Goal: Communication & Community: Answer question/provide support

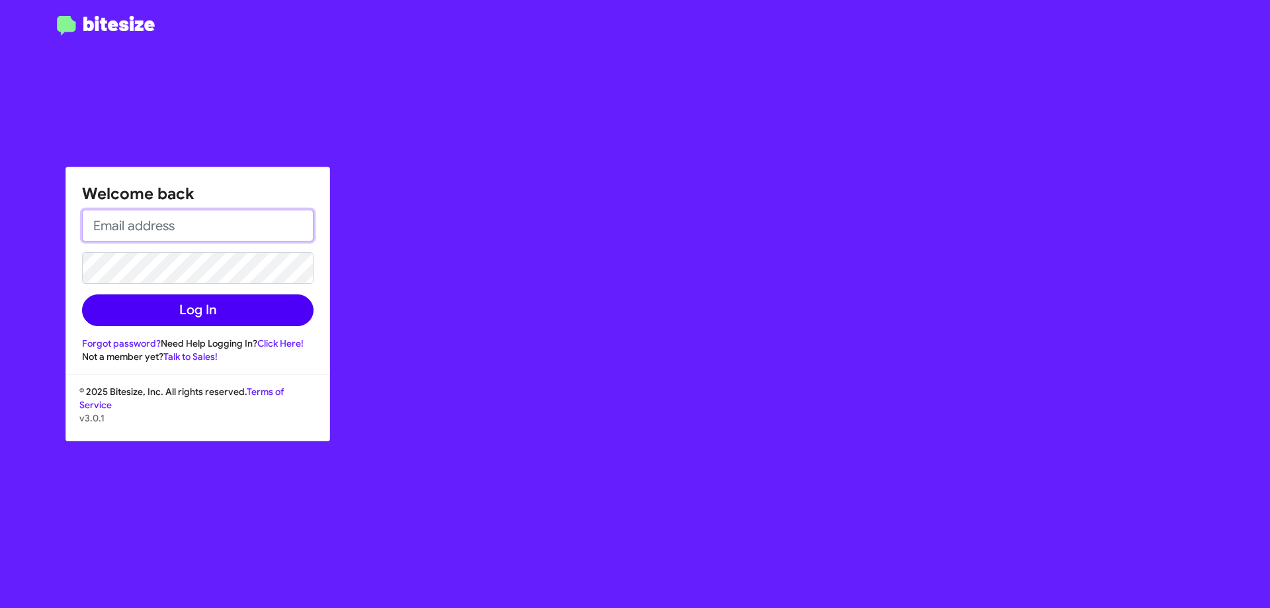
type input "[EMAIL_ADDRESS][DOMAIN_NAME]"
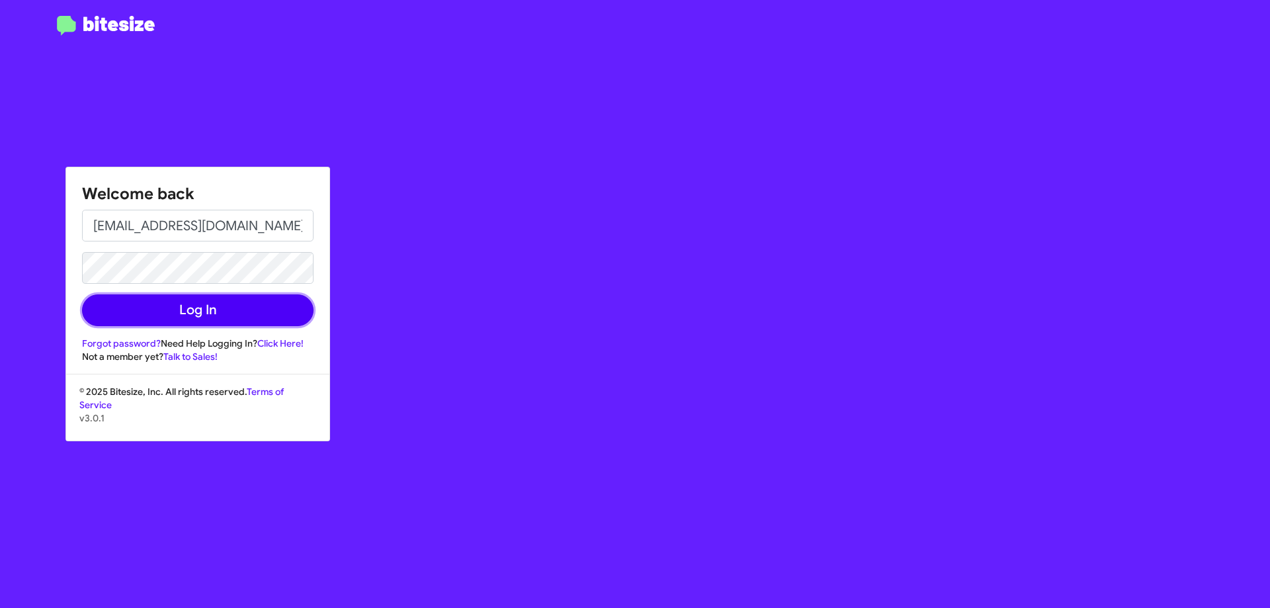
click at [180, 316] on button "Log In" at bounding box center [198, 310] width 232 height 32
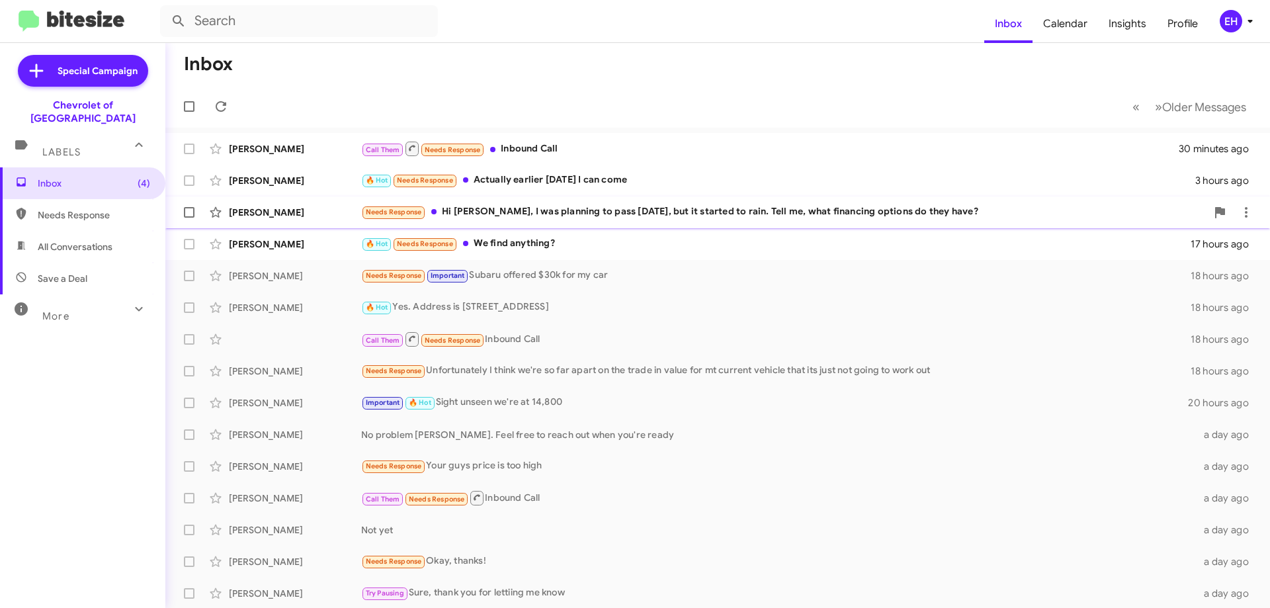
click at [628, 218] on div "Needs Response Hi [PERSON_NAME], I was planning to pass [DATE], but it started …" at bounding box center [783, 211] width 845 height 15
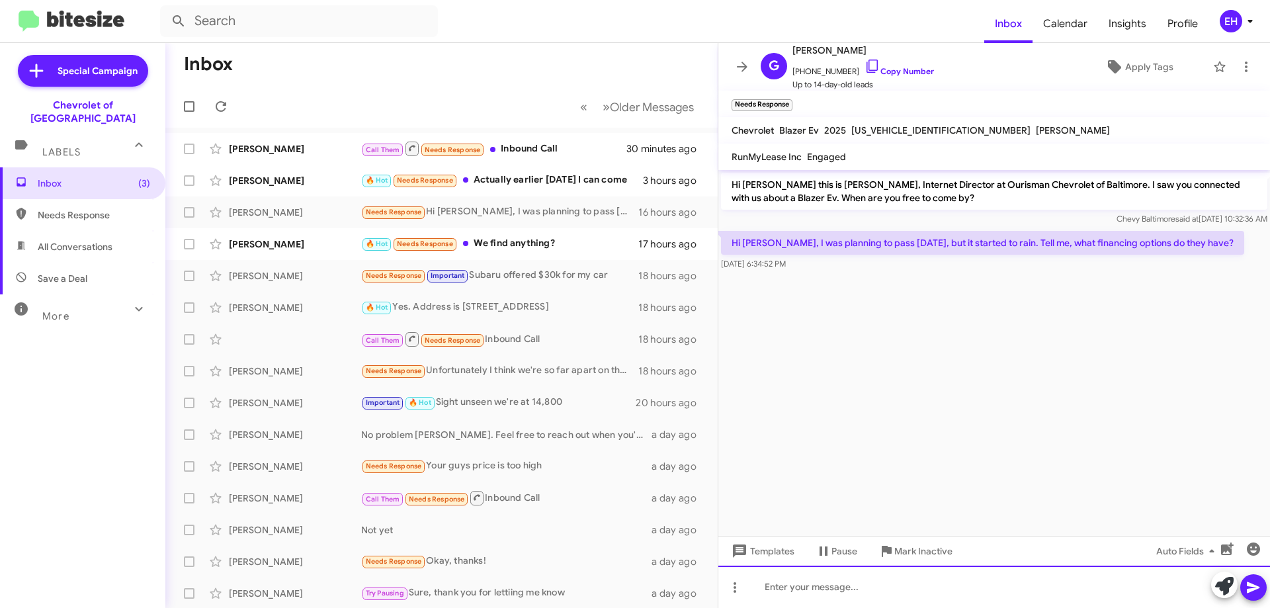
click at [798, 581] on div at bounding box center [994, 587] width 552 height 42
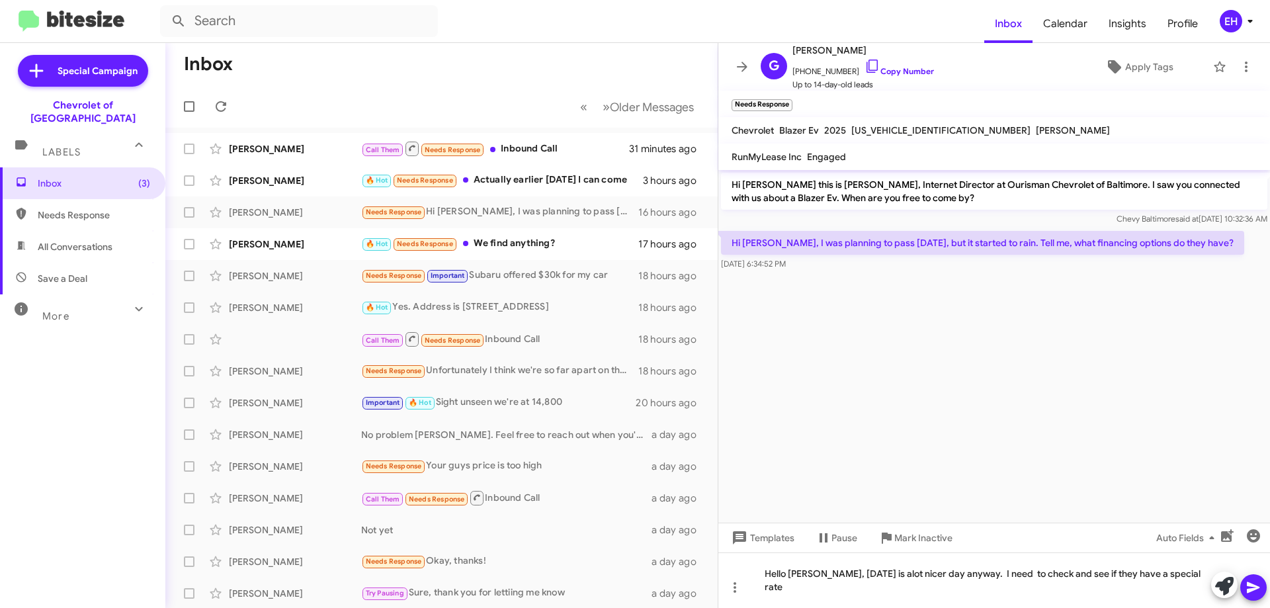
click at [1260, 585] on icon at bounding box center [1254, 588] width 16 height 16
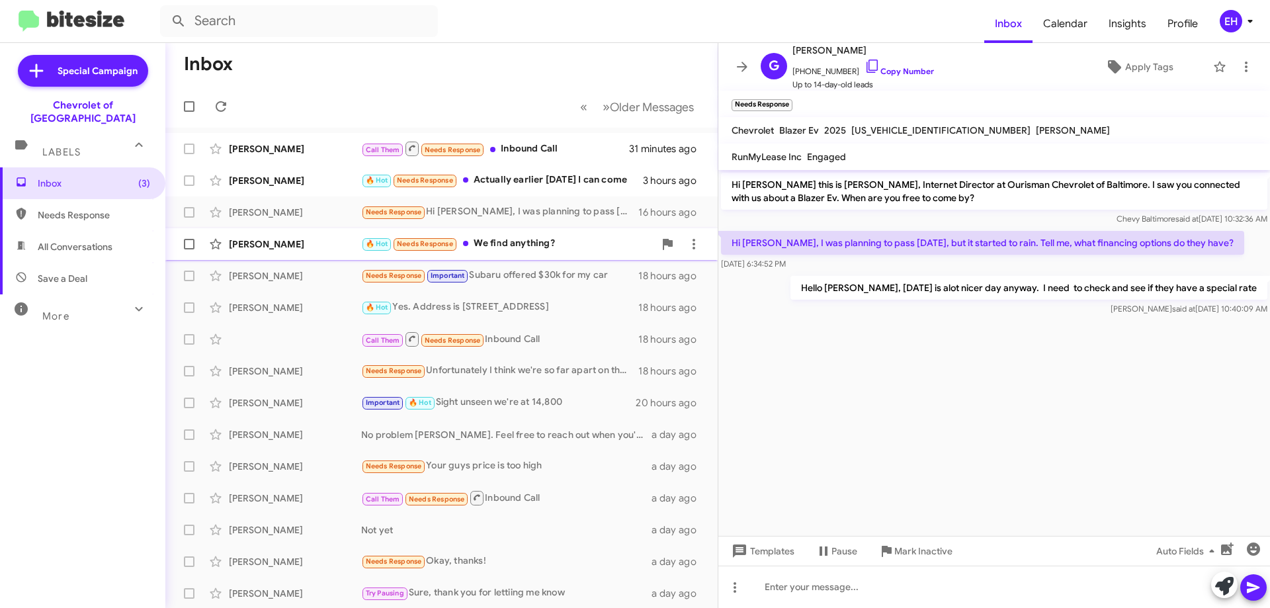
click at [530, 237] on div "🔥 Hot Needs Response We find anything?" at bounding box center [507, 243] width 293 height 15
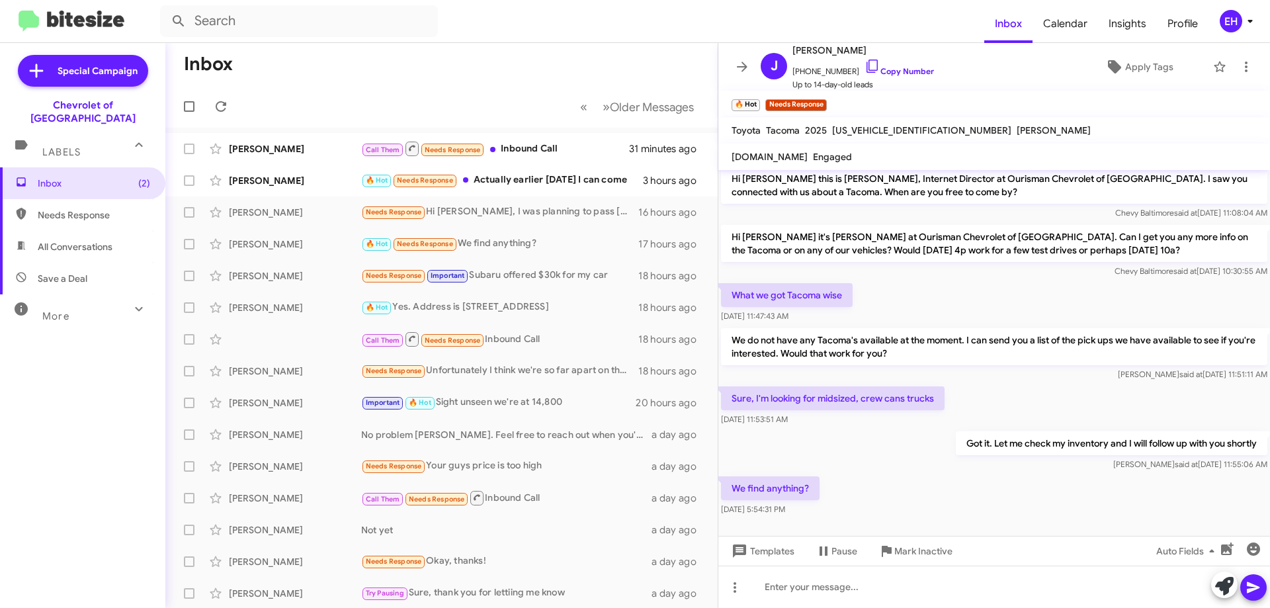
scroll to position [12, 0]
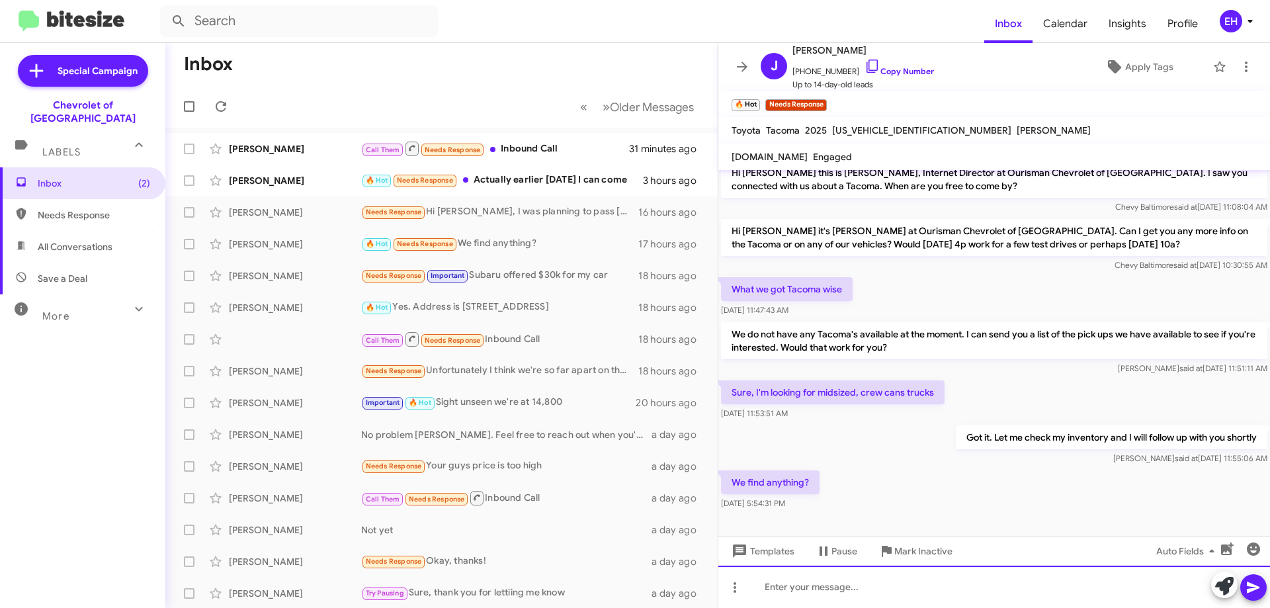
click at [874, 581] on div at bounding box center [994, 587] width 552 height 42
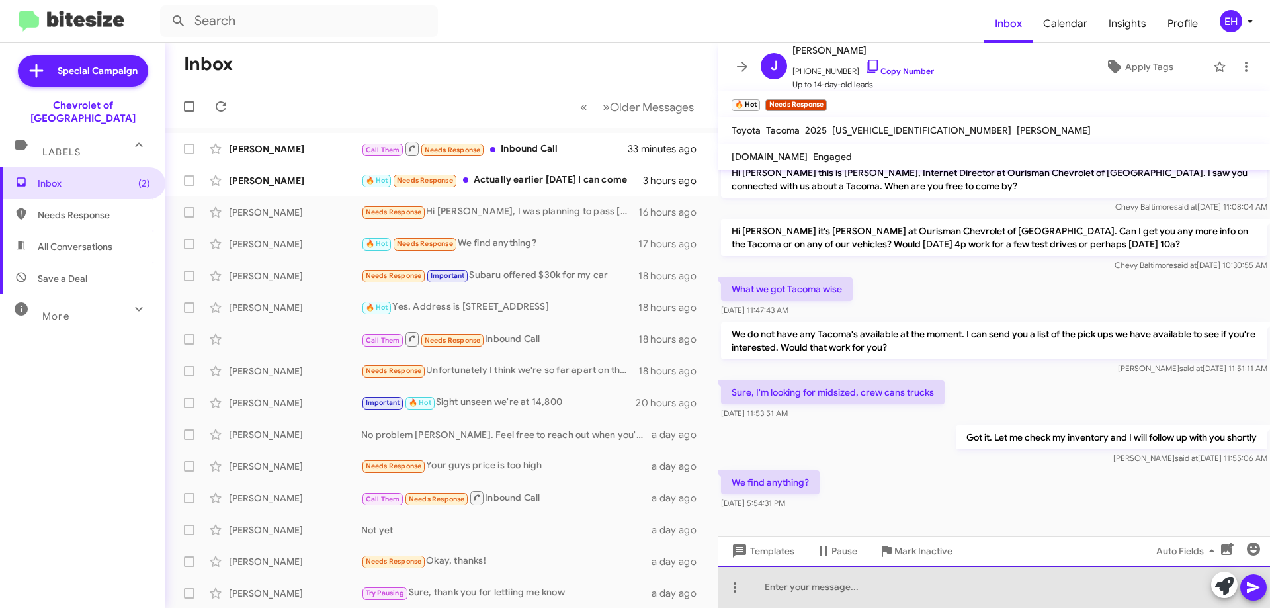
click at [836, 584] on div at bounding box center [994, 587] width 552 height 42
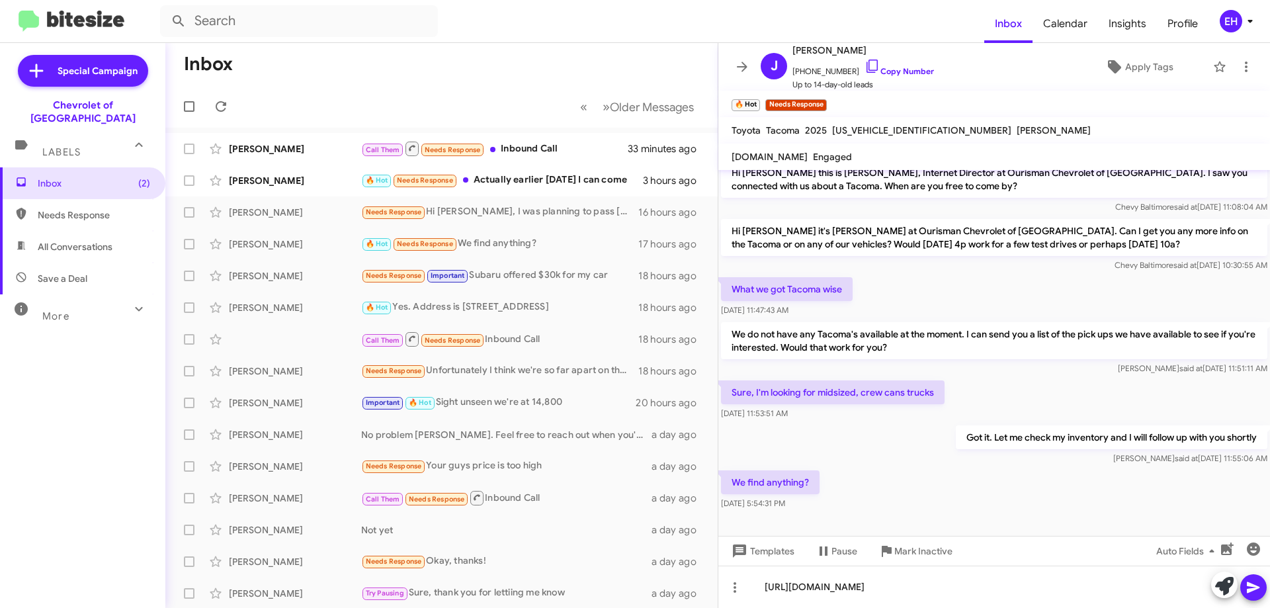
click at [1254, 587] on icon at bounding box center [1254, 588] width 16 height 16
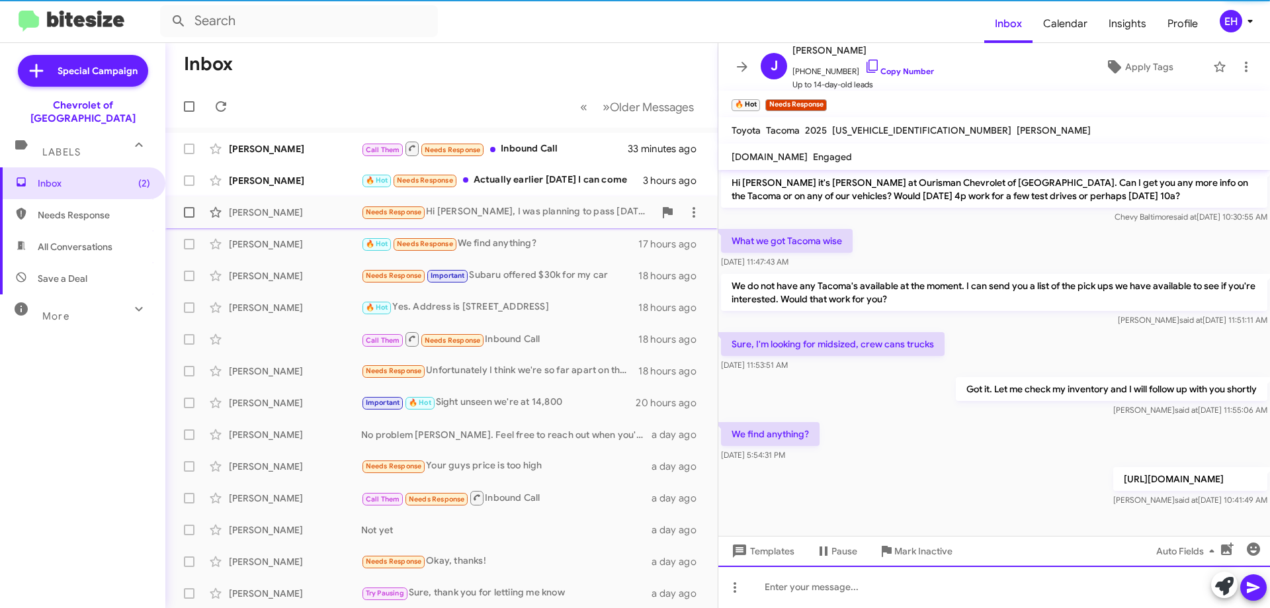
scroll to position [73, 0]
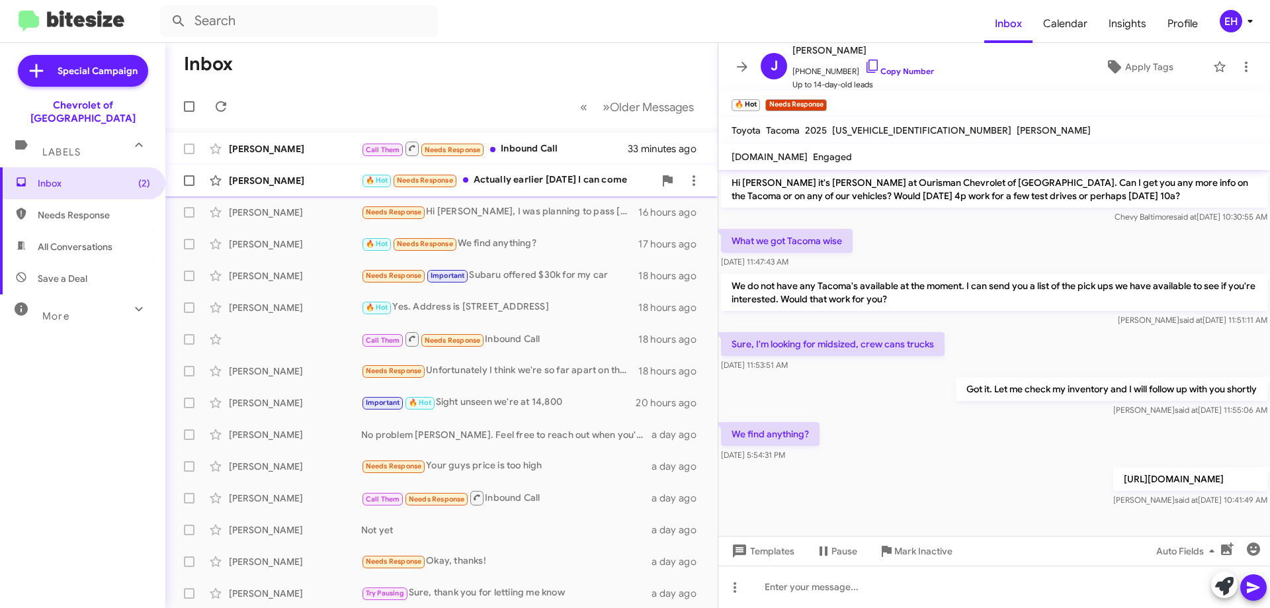
click at [574, 190] on div "[PERSON_NAME] 🔥 Hot Needs Response Actually earlier [DATE] I can come 3 hours a…" at bounding box center [441, 180] width 531 height 26
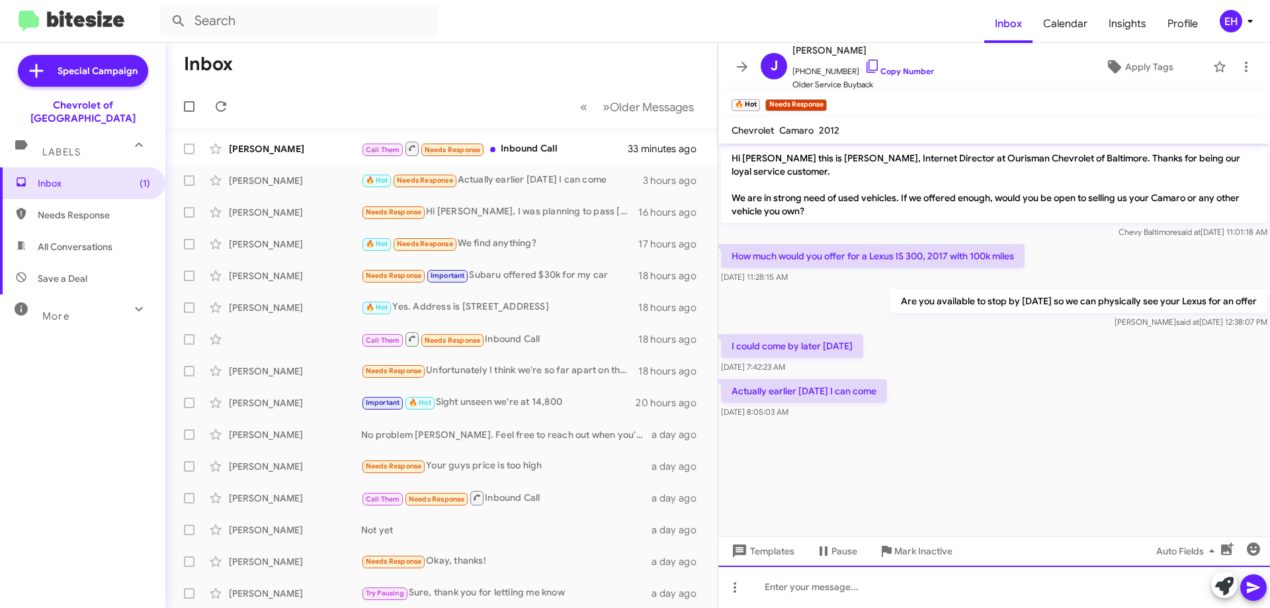
click at [847, 589] on div at bounding box center [994, 587] width 552 height 42
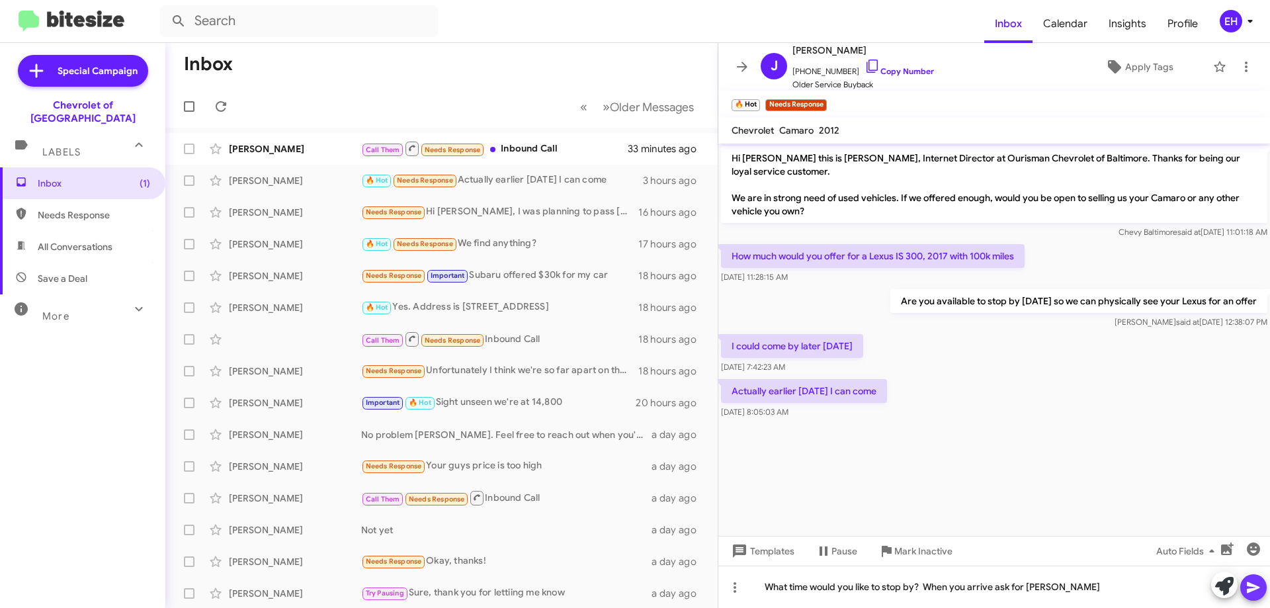
click at [1262, 589] on button at bounding box center [1253, 587] width 26 height 26
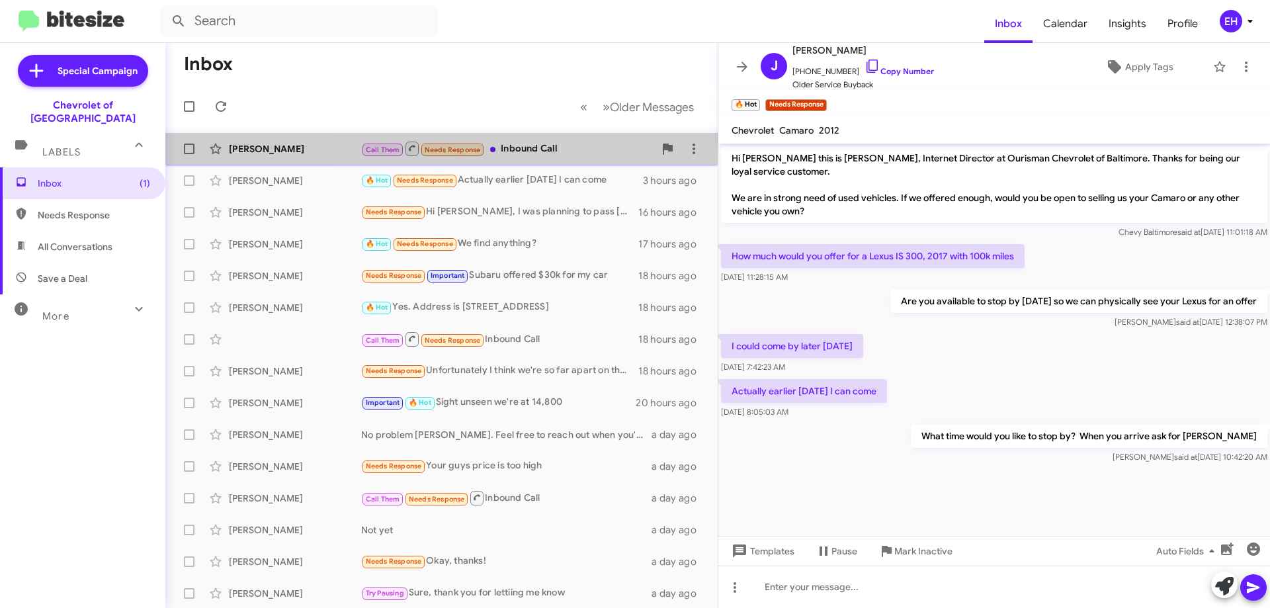
click at [547, 156] on div "Call Them Needs Response Inbound Call" at bounding box center [507, 148] width 293 height 17
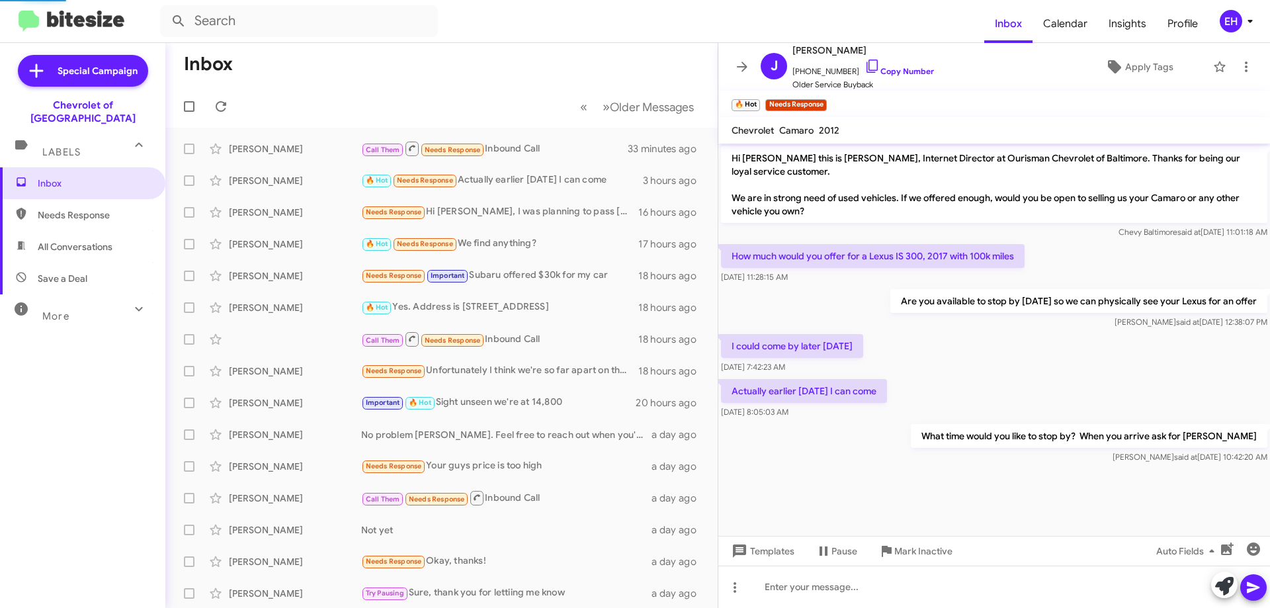
scroll to position [757, 0]
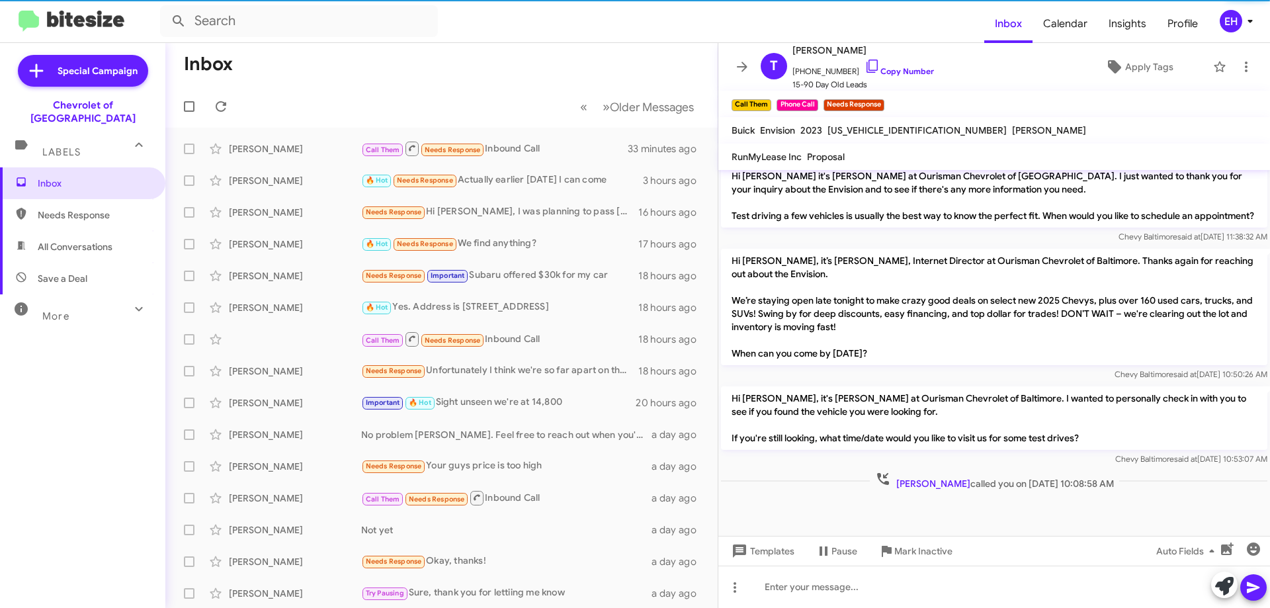
click at [71, 231] on span "All Conversations" at bounding box center [82, 247] width 165 height 32
type input "in:all-conversations"
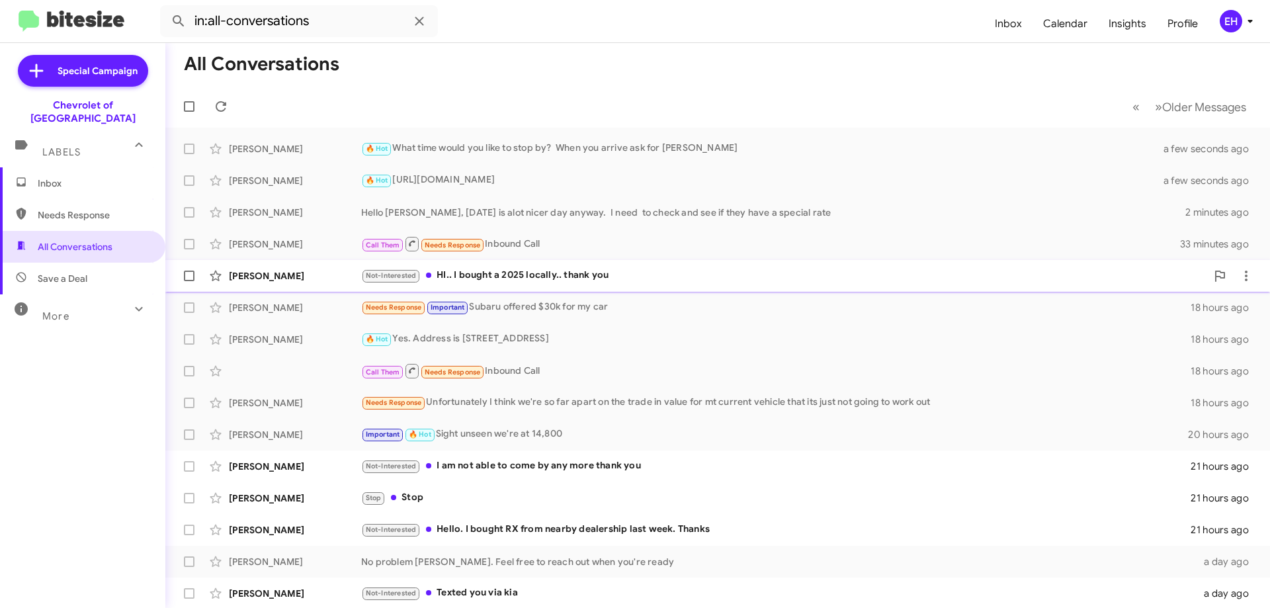
click at [507, 277] on div "Not-Interested HI.. I bought a 2025 locally.. thank you" at bounding box center [783, 275] width 845 height 15
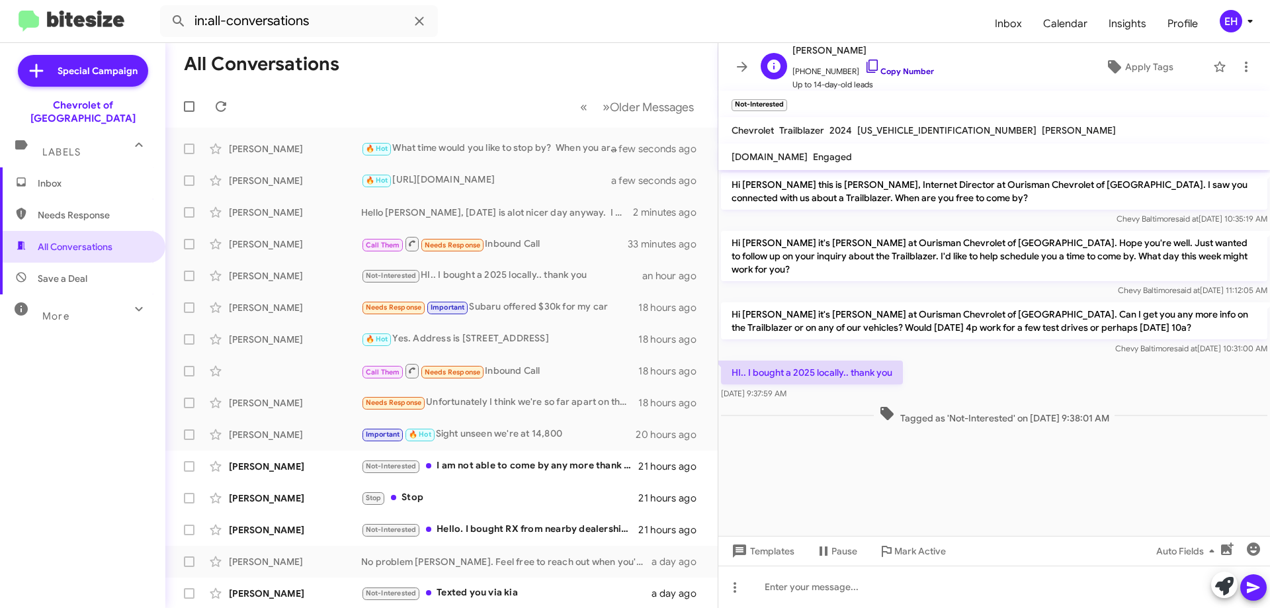
click at [899, 68] on link "Copy Number" at bounding box center [899, 71] width 69 height 10
click at [1245, 70] on icon at bounding box center [1246, 67] width 3 height 11
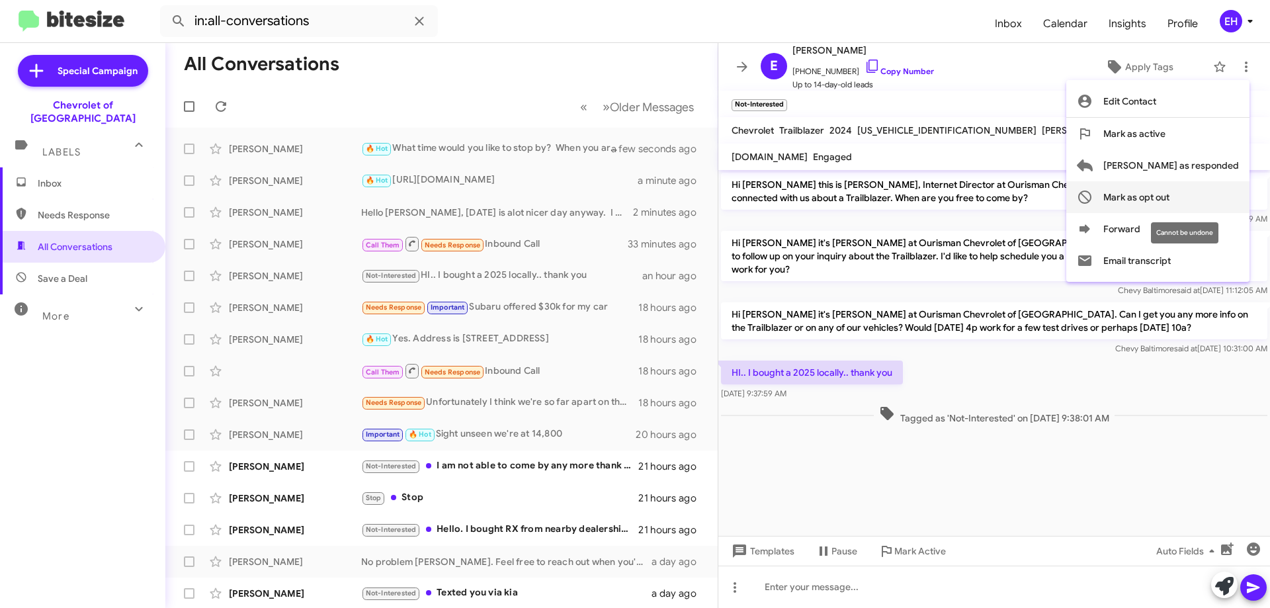
click at [1170, 202] on span "Mark as opt out" at bounding box center [1136, 197] width 66 height 32
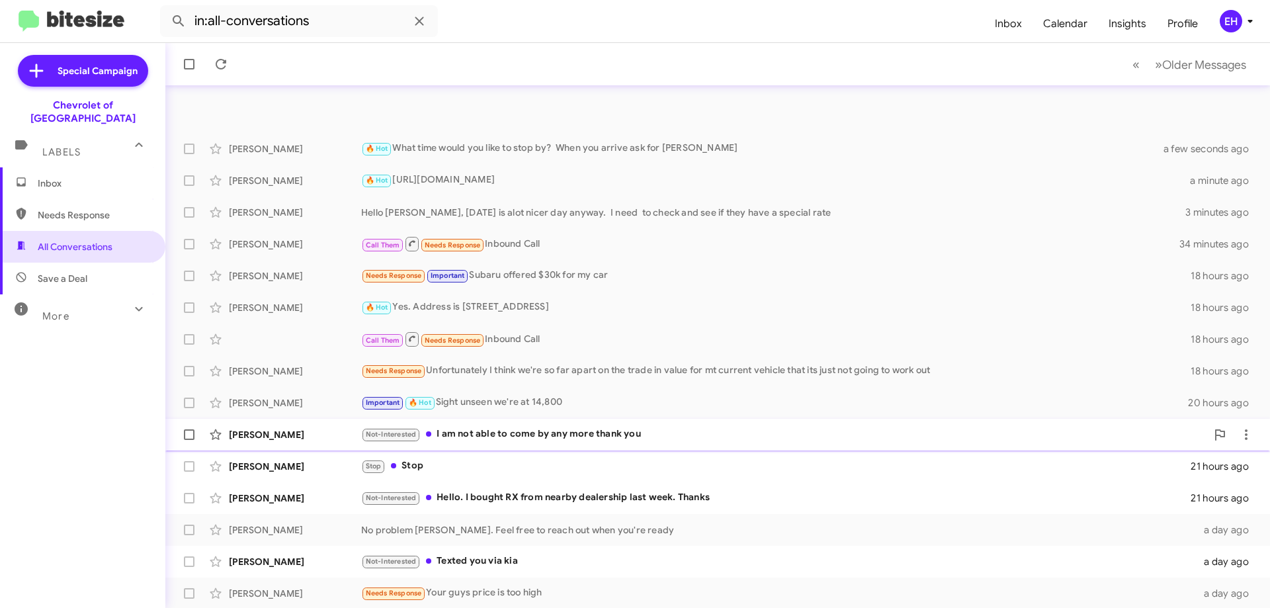
scroll to position [128, 0]
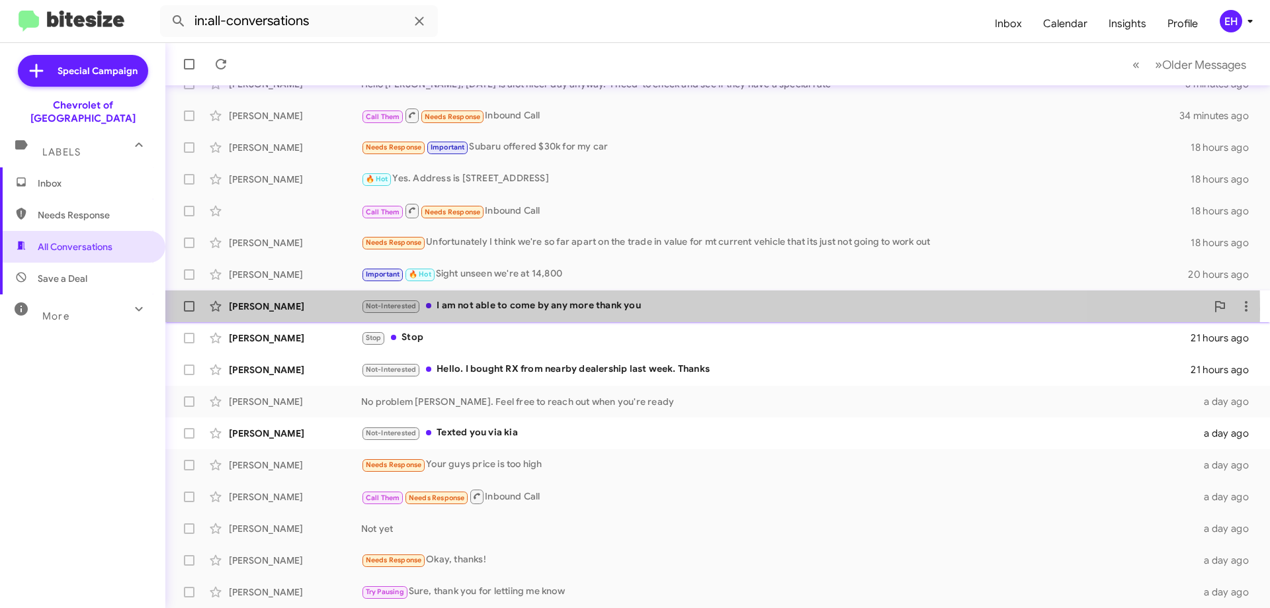
click at [501, 309] on div "Not-Interested I am not able to come by any more thank you" at bounding box center [783, 305] width 845 height 15
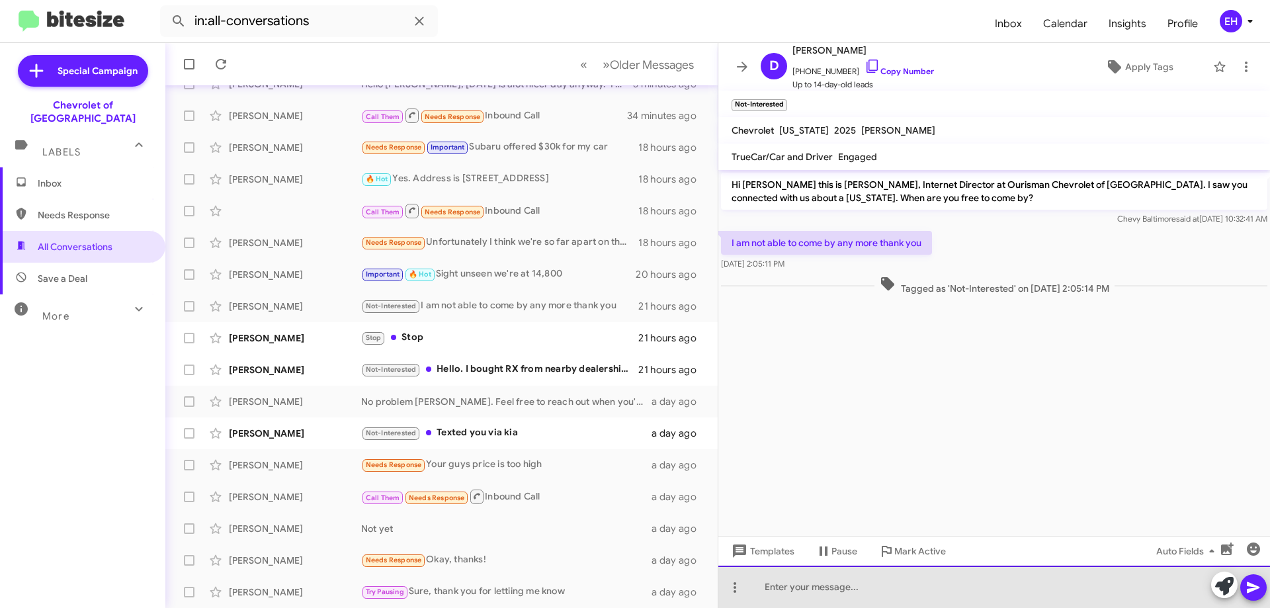
click at [844, 600] on div at bounding box center [994, 587] width 552 height 42
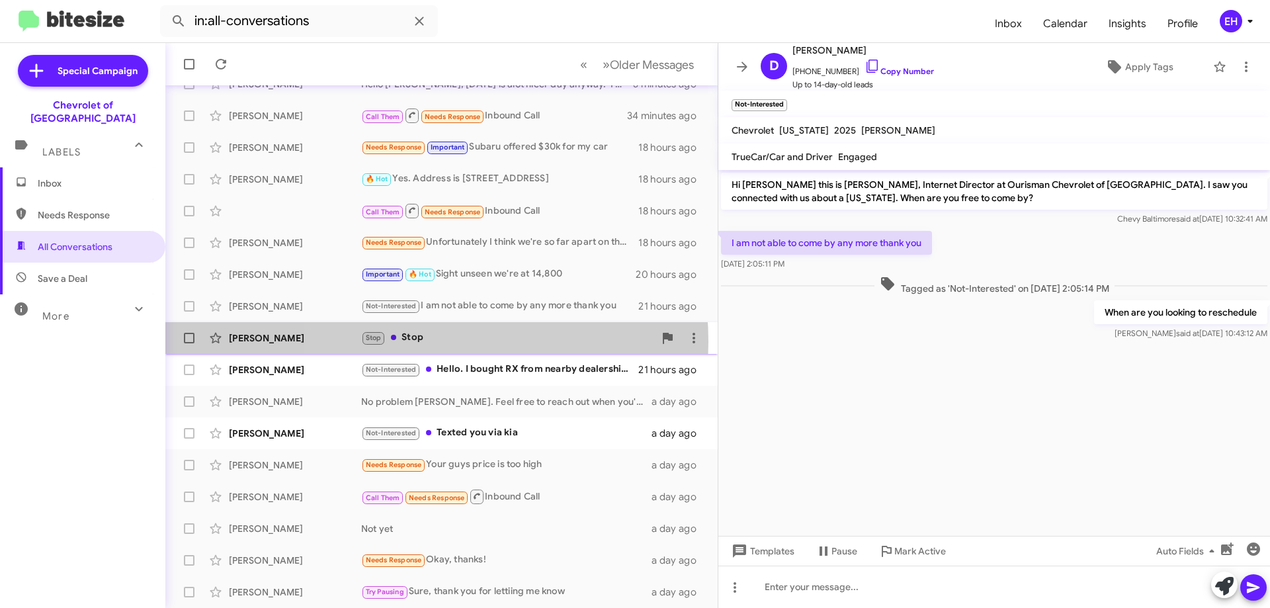
click at [423, 341] on div "Stop Stop" at bounding box center [507, 337] width 293 height 15
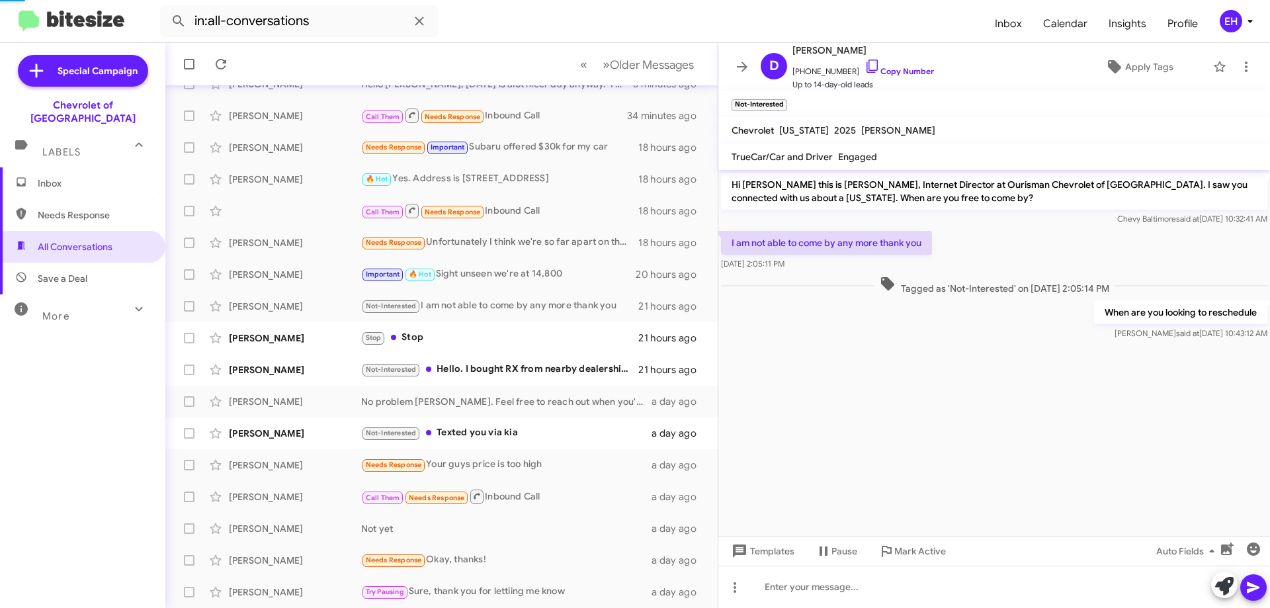
scroll to position [83, 0]
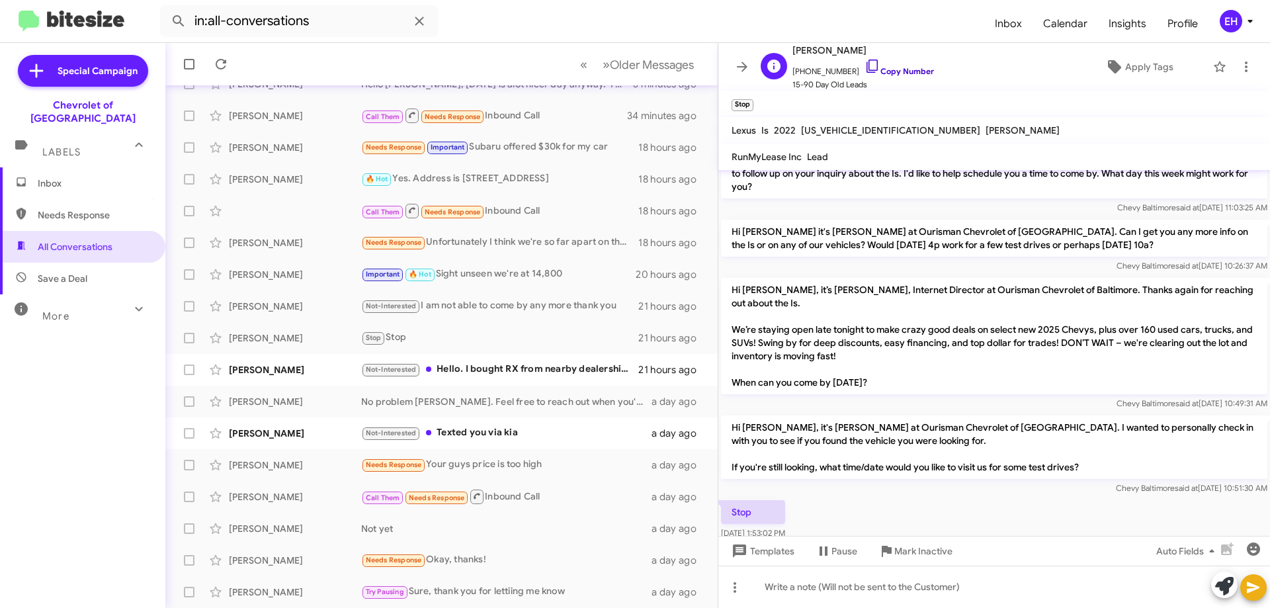
click at [906, 68] on link "Copy Number" at bounding box center [899, 71] width 69 height 10
